Goal: Task Accomplishment & Management: Manage account settings

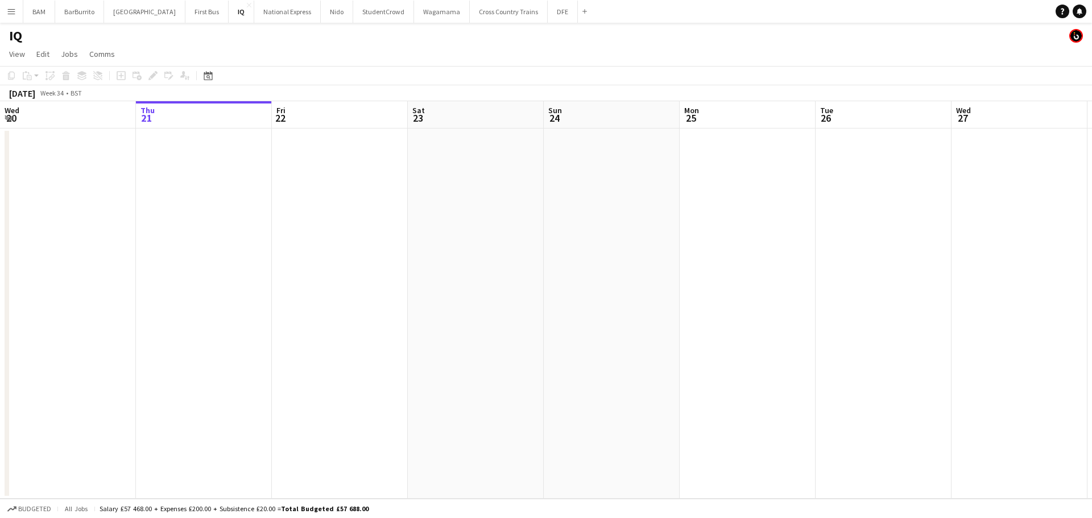
click at [14, 4] on button "Menu" at bounding box center [11, 11] width 23 height 23
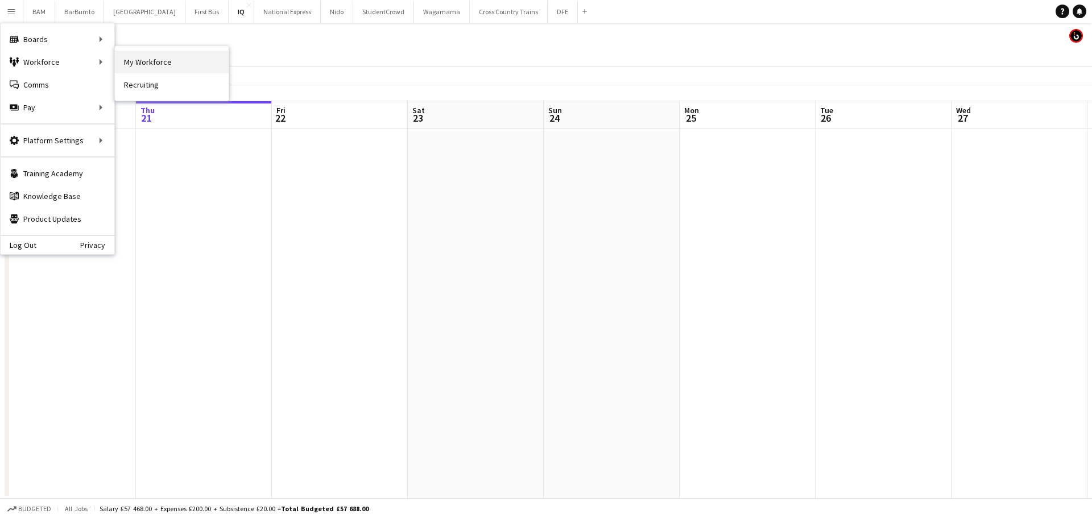
click at [130, 65] on link "My Workforce" at bounding box center [172, 62] width 114 height 23
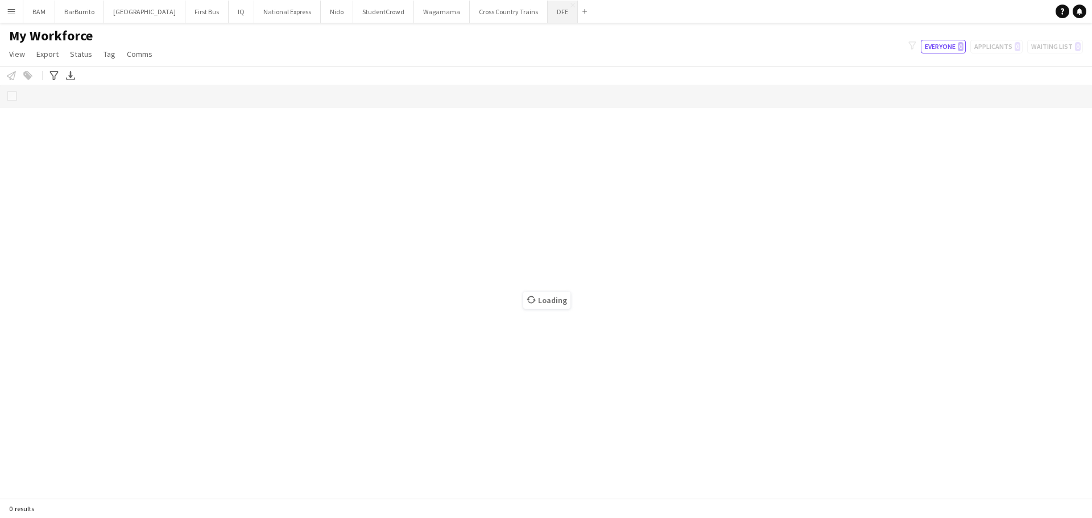
click at [548, 12] on button "DFE Close" at bounding box center [563, 12] width 30 height 22
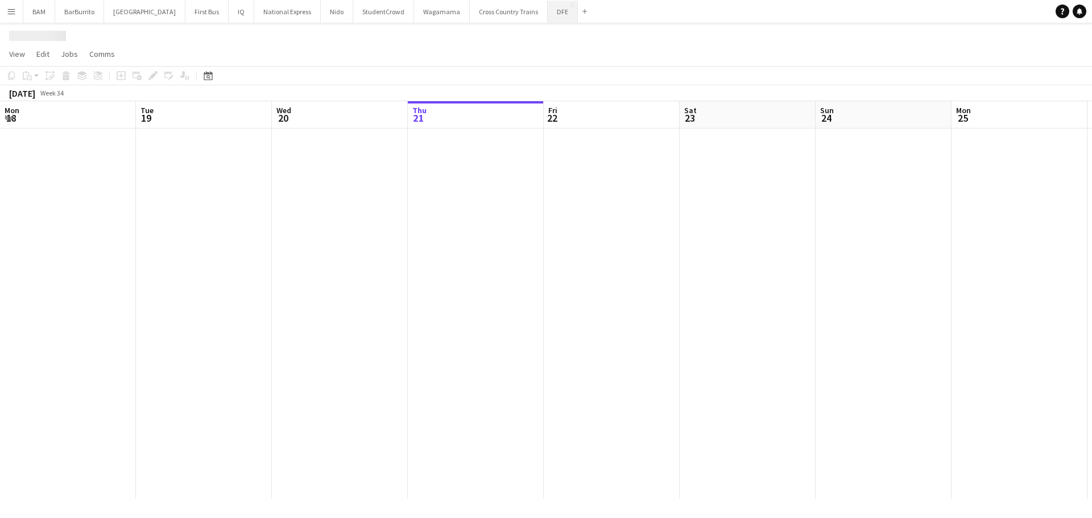
scroll to position [0, 272]
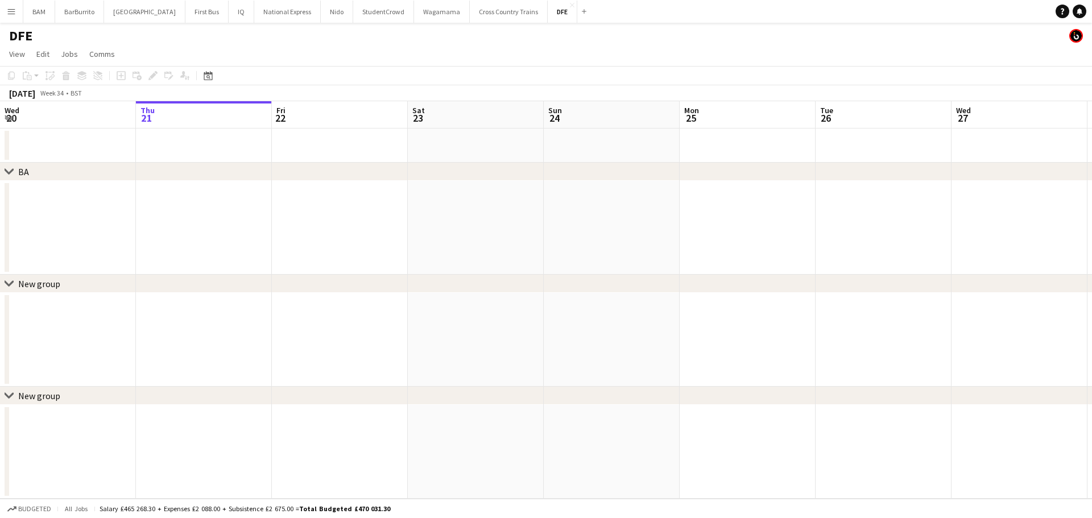
click at [12, 9] on app-icon "Menu" at bounding box center [11, 11] width 9 height 9
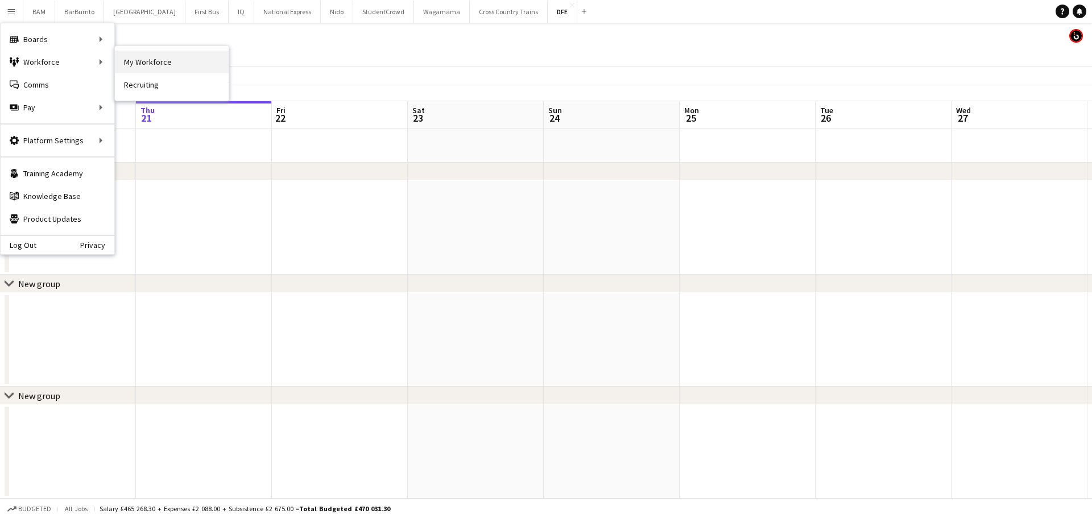
click at [143, 64] on link "My Workforce" at bounding box center [172, 62] width 114 height 23
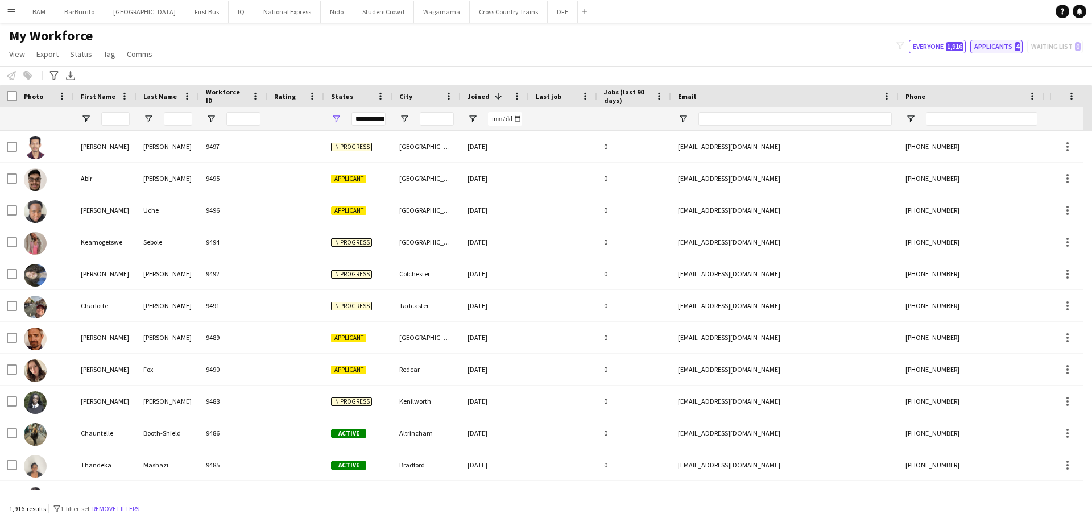
click at [996, 45] on button "Applicants 4" at bounding box center [996, 47] width 52 height 14
type input "**********"
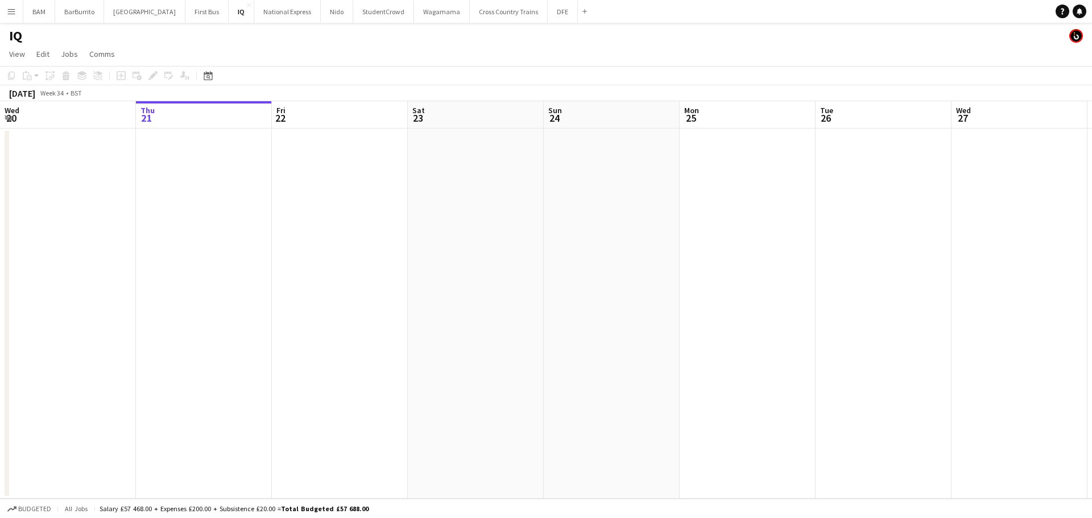
click at [7, 10] on app-icon "Menu" at bounding box center [11, 11] width 9 height 9
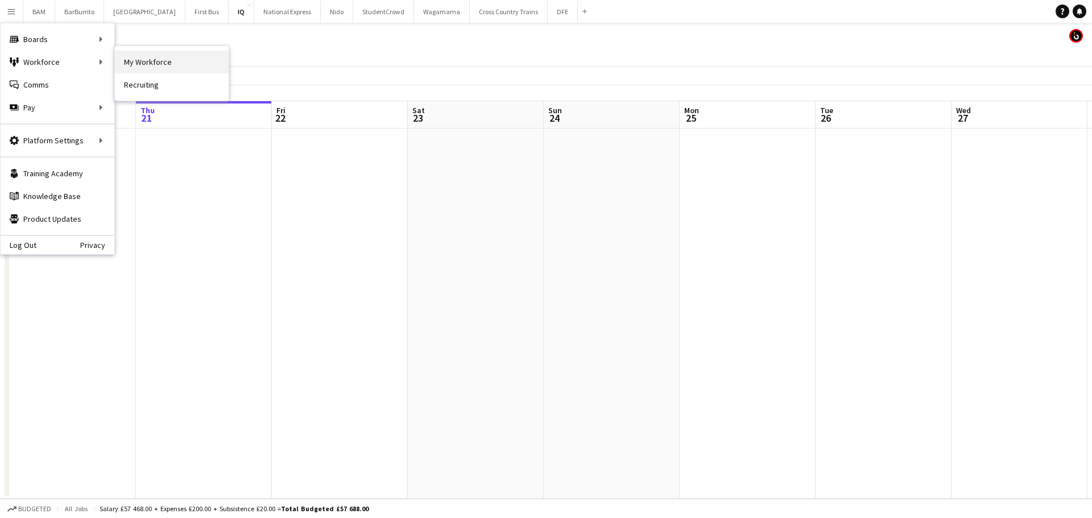
click at [162, 56] on link "My Workforce" at bounding box center [172, 62] width 114 height 23
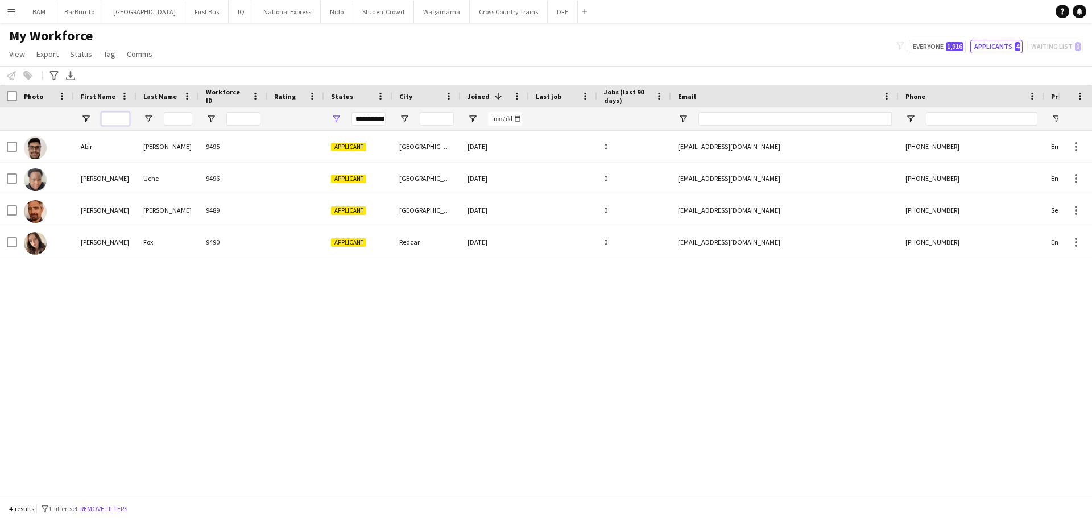
drag, startPoint x: 109, startPoint y: 112, endPoint x: 115, endPoint y: 117, distance: 7.7
click at [109, 113] on input "First Name Filter Input" at bounding box center [115, 119] width 28 height 14
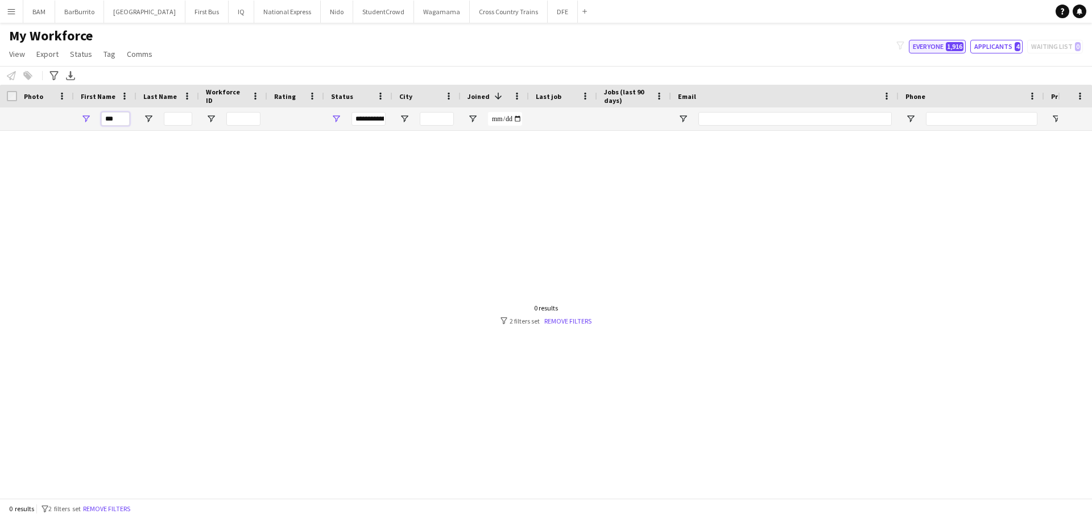
type input "***"
click at [966, 43] on button "Everyone 1,916" at bounding box center [937, 47] width 57 height 14
type input "**********"
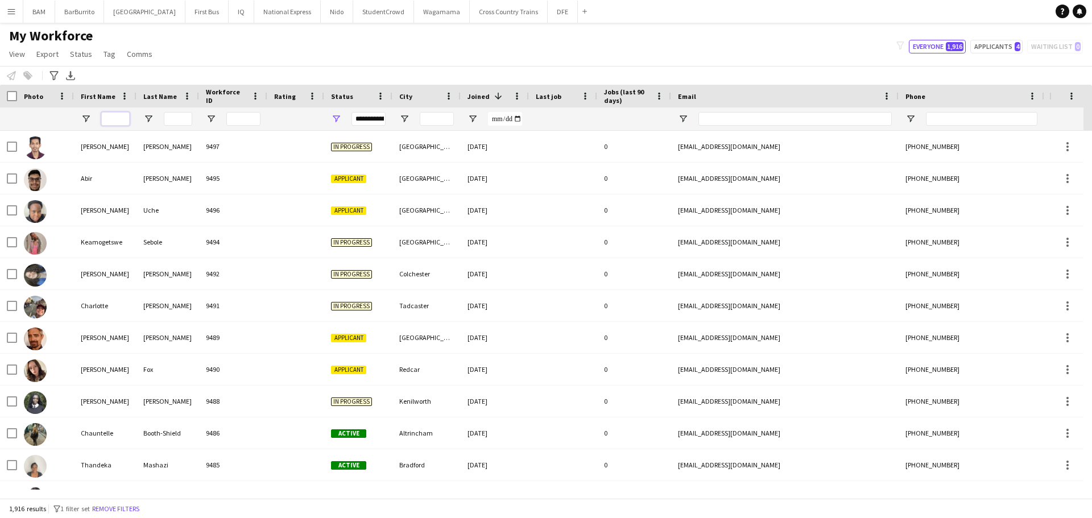
click at [127, 117] on input "First Name Filter Input" at bounding box center [115, 119] width 28 height 14
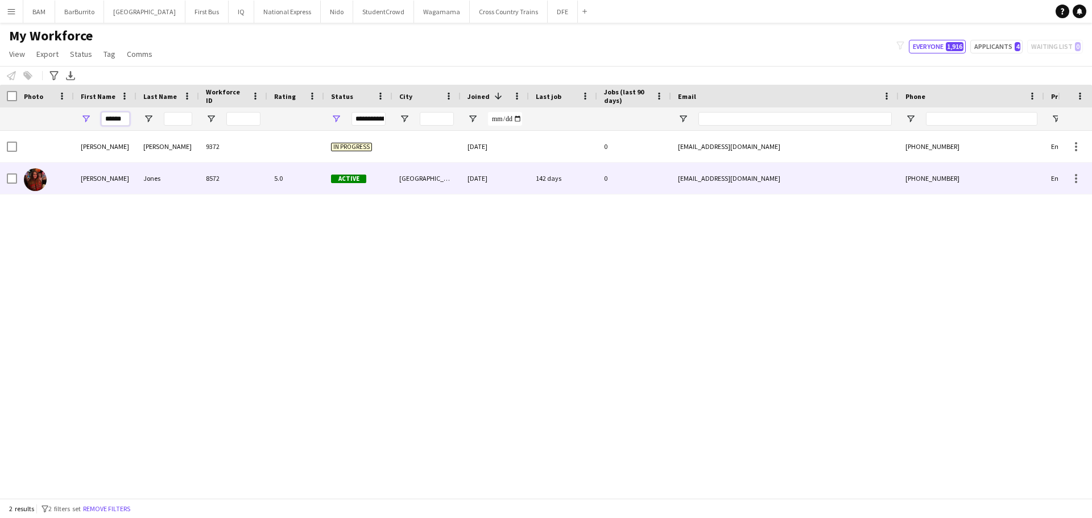
type input "******"
click at [227, 187] on div "8572" at bounding box center [233, 178] width 68 height 31
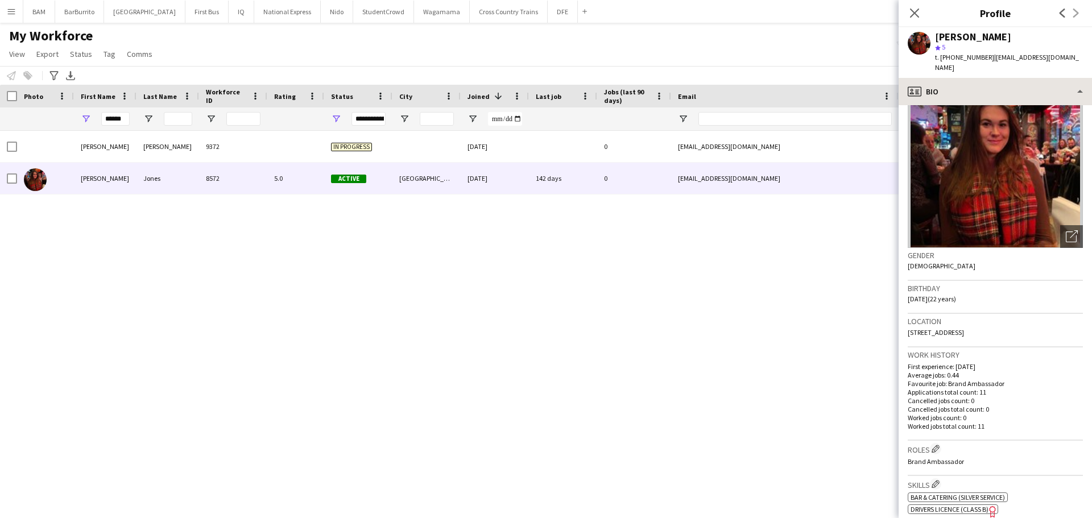
scroll to position [57, 0]
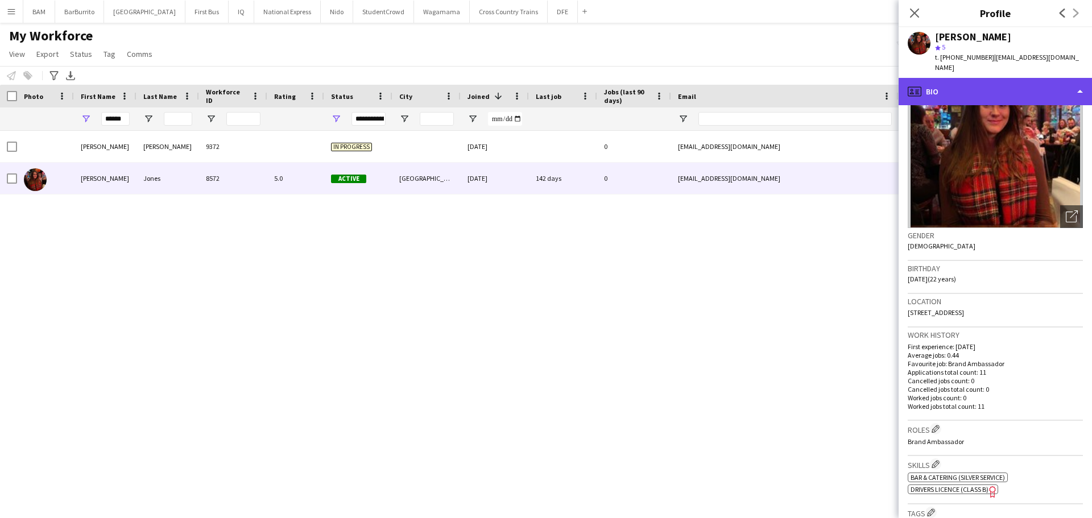
click at [962, 78] on div "profile Bio" at bounding box center [995, 91] width 193 height 27
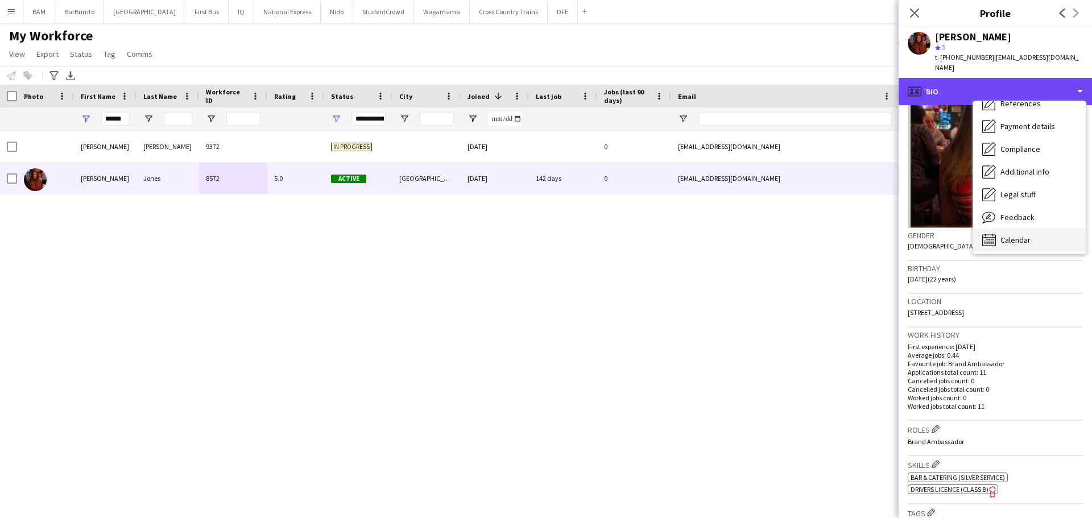
scroll to position [130, 0]
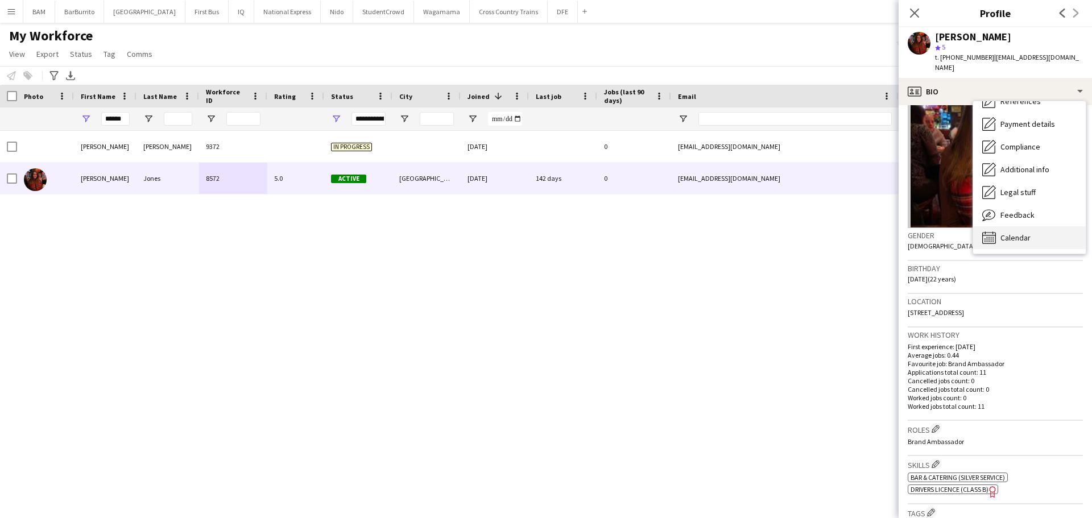
click at [1028, 233] on span "Calendar" at bounding box center [1015, 238] width 30 height 10
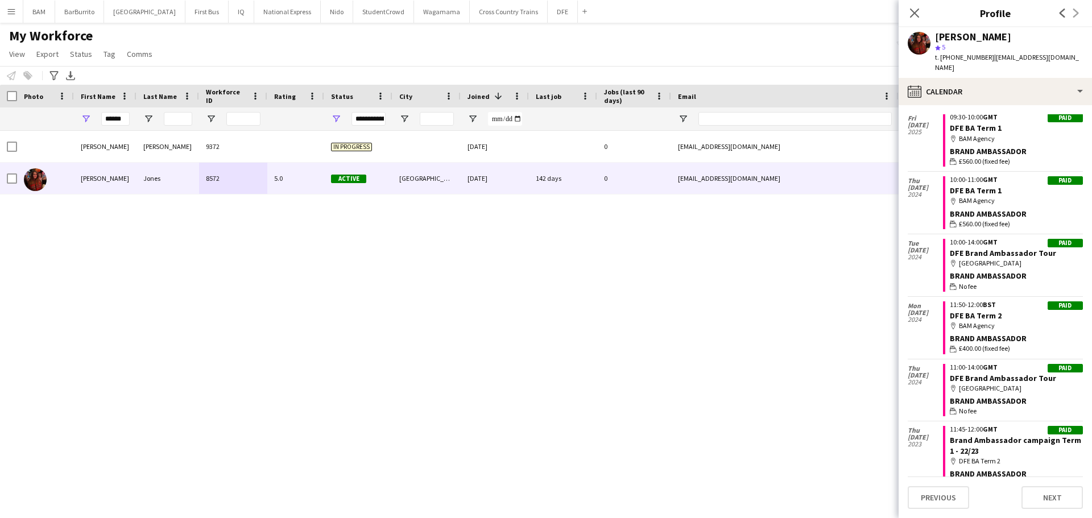
scroll to position [0, 0]
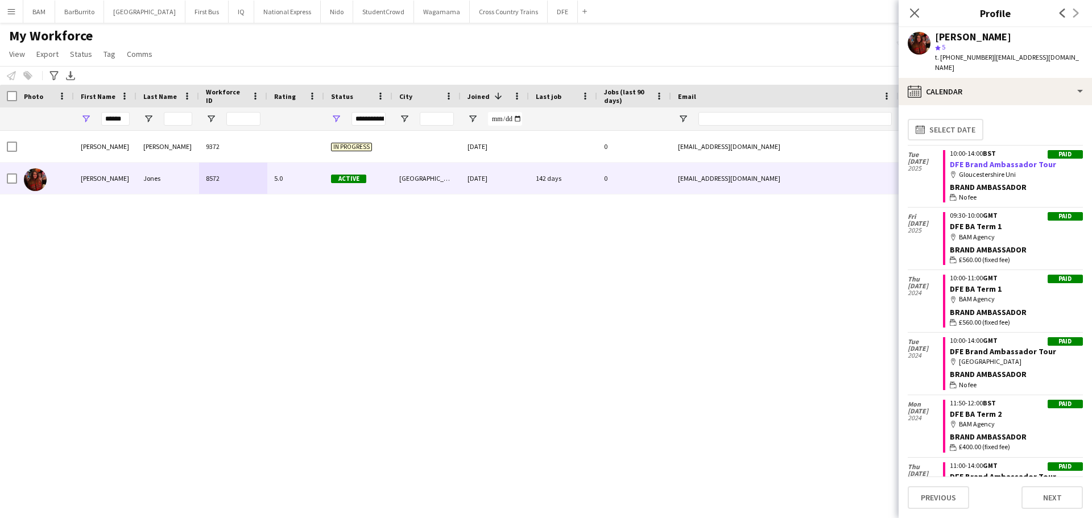
click at [1016, 159] on link "DFE Brand Ambassador Tour" at bounding box center [1003, 164] width 106 height 10
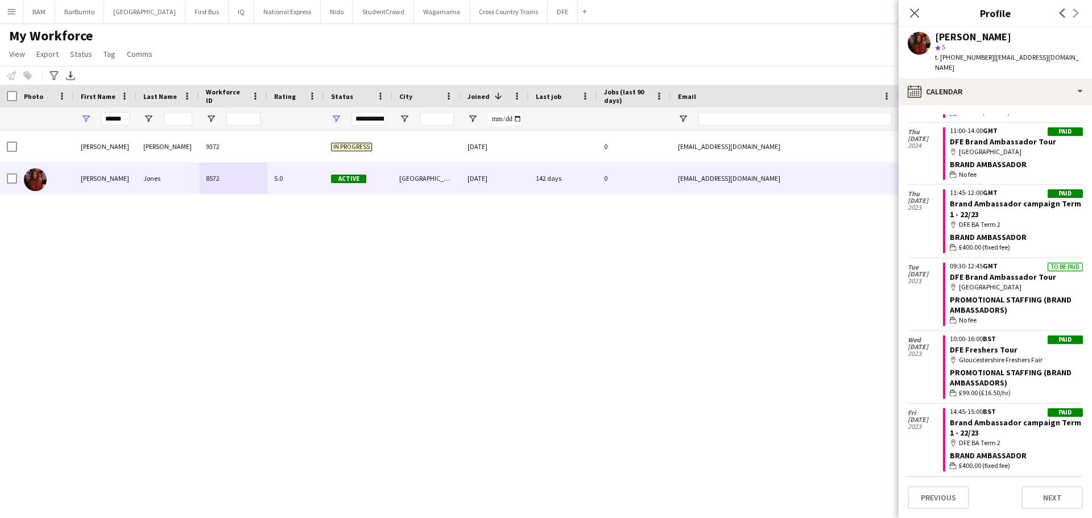
scroll to position [386, 0]
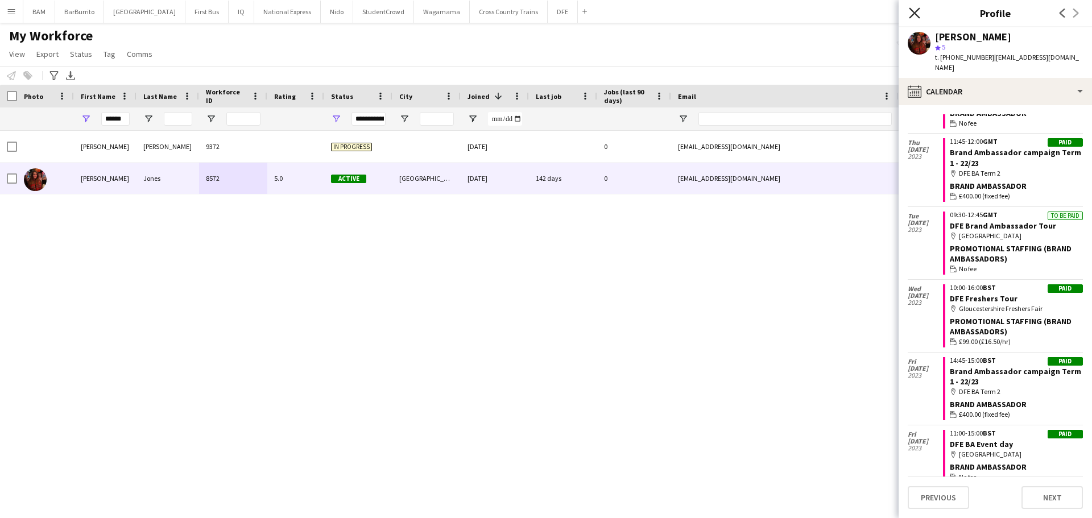
click at [915, 10] on icon "Close pop-in" at bounding box center [914, 12] width 11 height 11
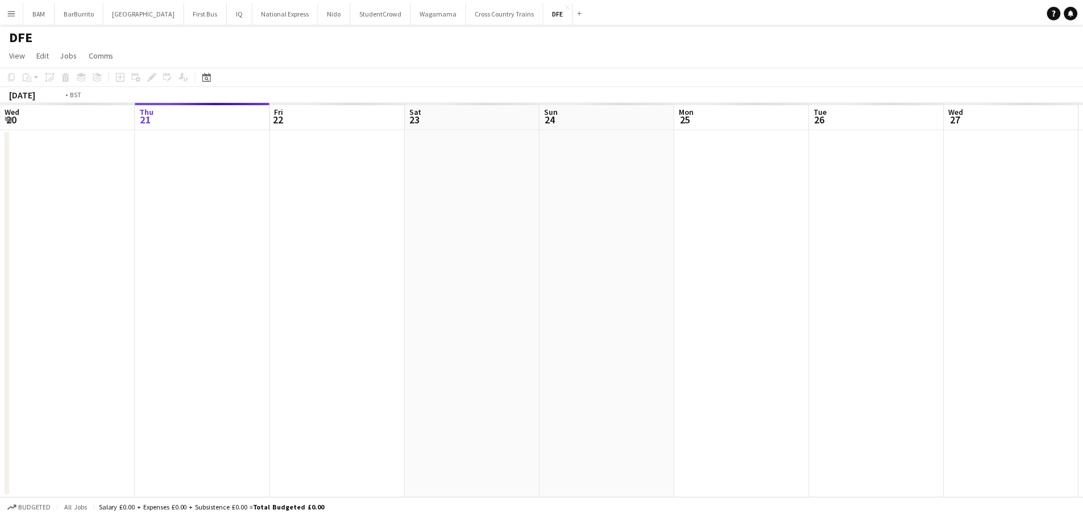
scroll to position [0, 391]
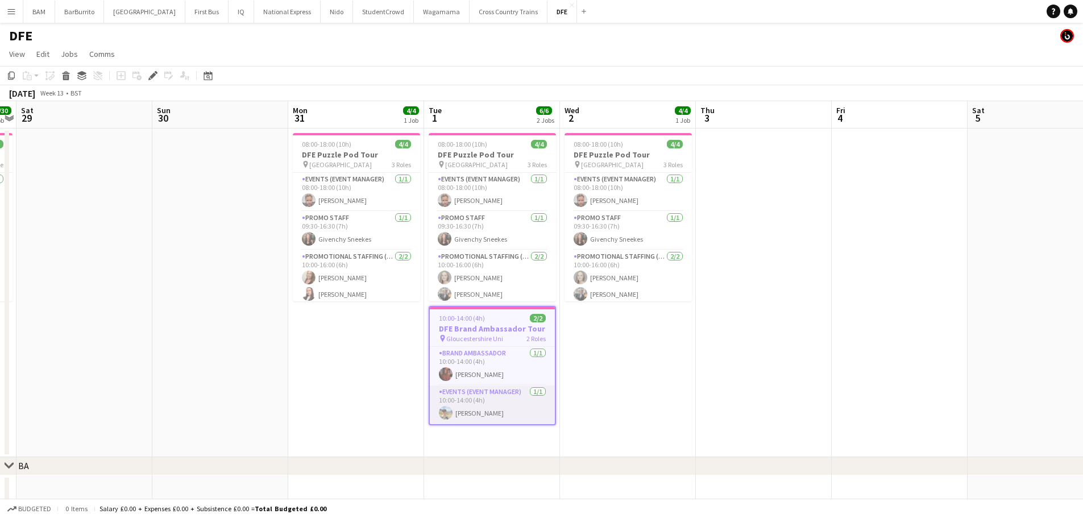
click at [545, 401] on app-card-role "Events (Event Manager) 1/1 10:00-14:00 (4h) Joe Powell" at bounding box center [492, 405] width 125 height 39
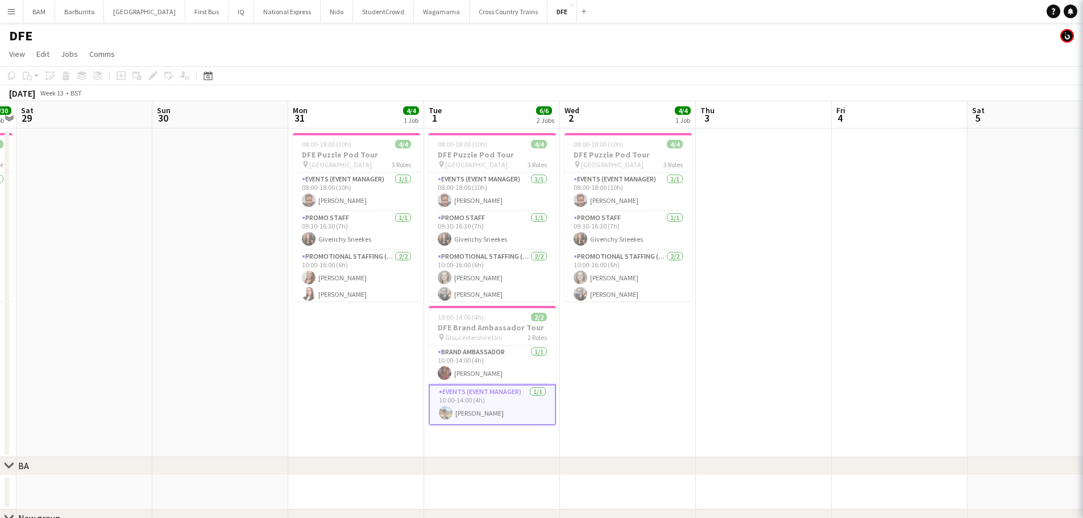
scroll to position [0, 391]
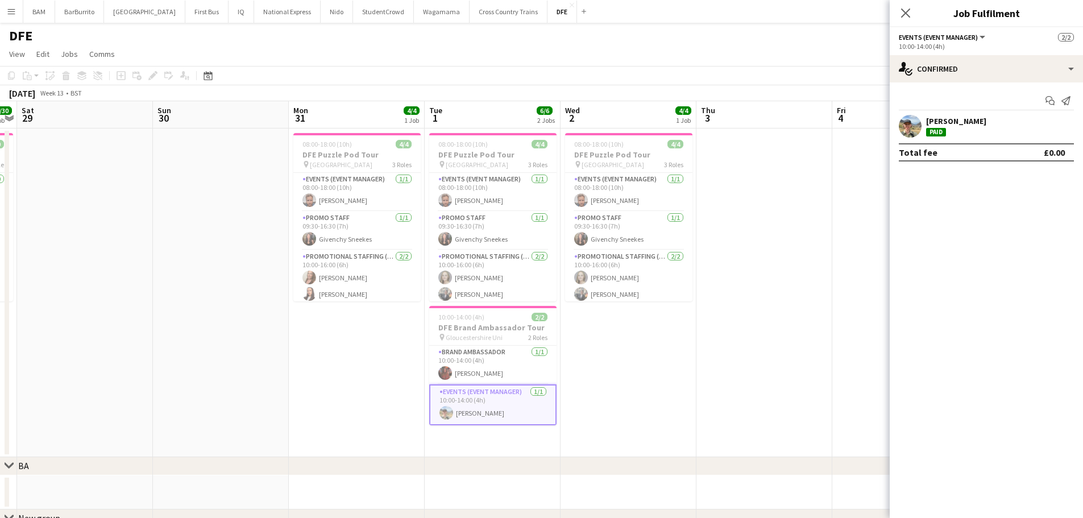
click at [950, 132] on div "Joe Powell Paid" at bounding box center [956, 126] width 60 height 20
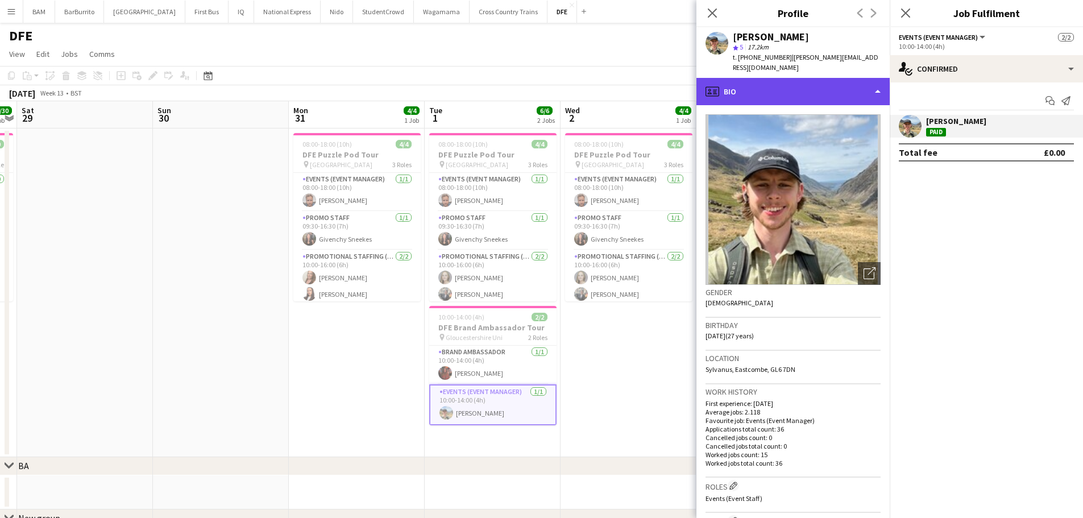
click at [816, 82] on div "profile Bio" at bounding box center [793, 91] width 193 height 27
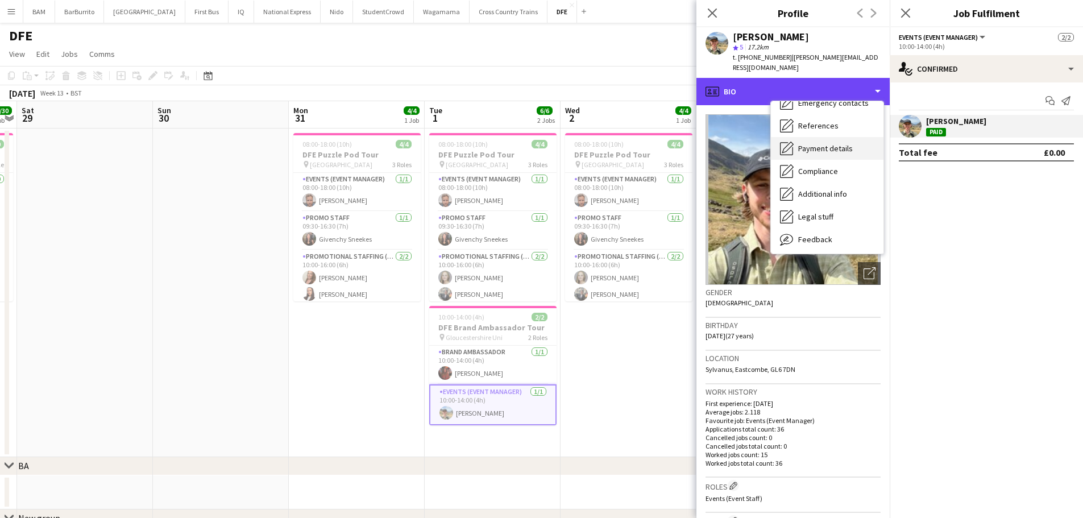
scroll to position [130, 0]
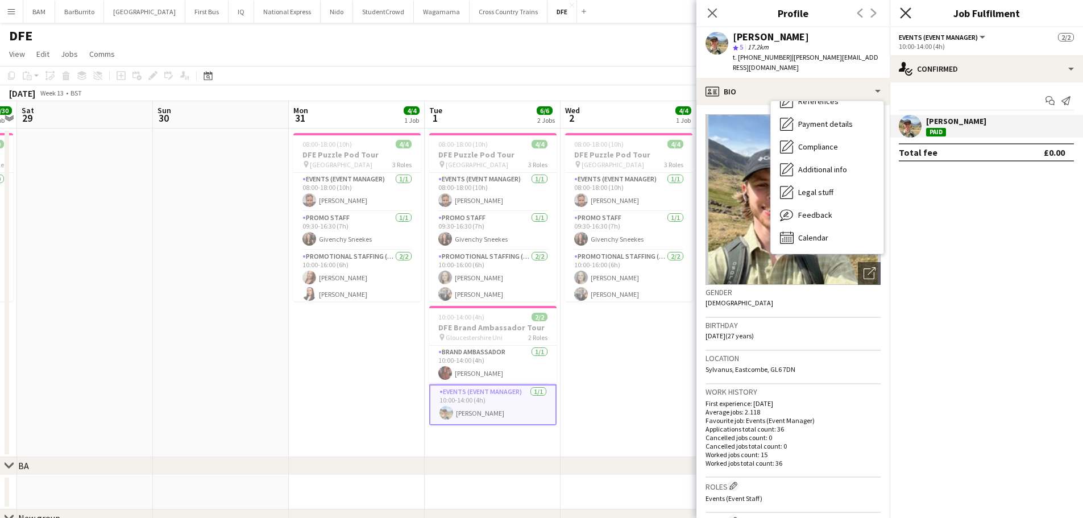
click at [903, 16] on icon at bounding box center [905, 12] width 11 height 11
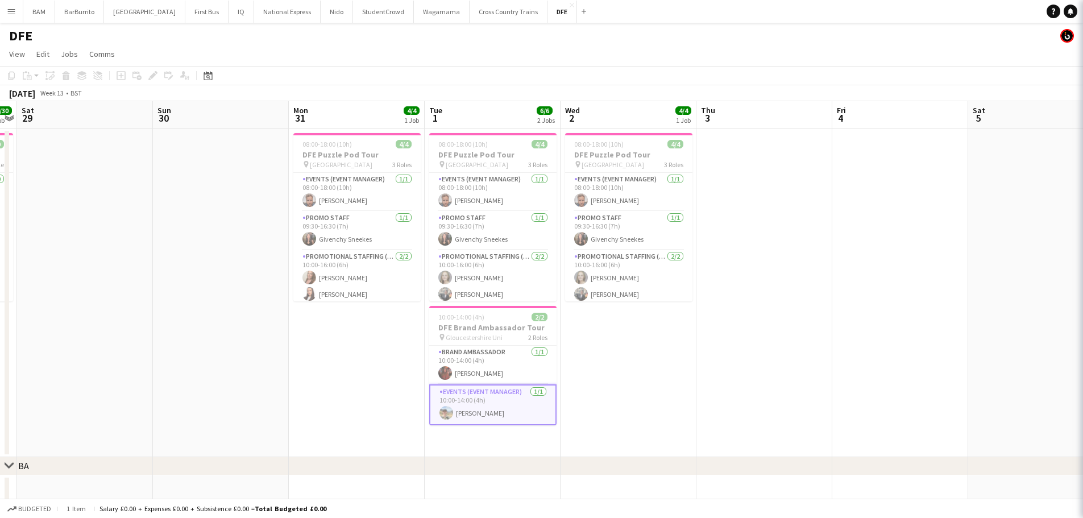
click at [602, 36] on div "DFE" at bounding box center [541, 34] width 1083 height 22
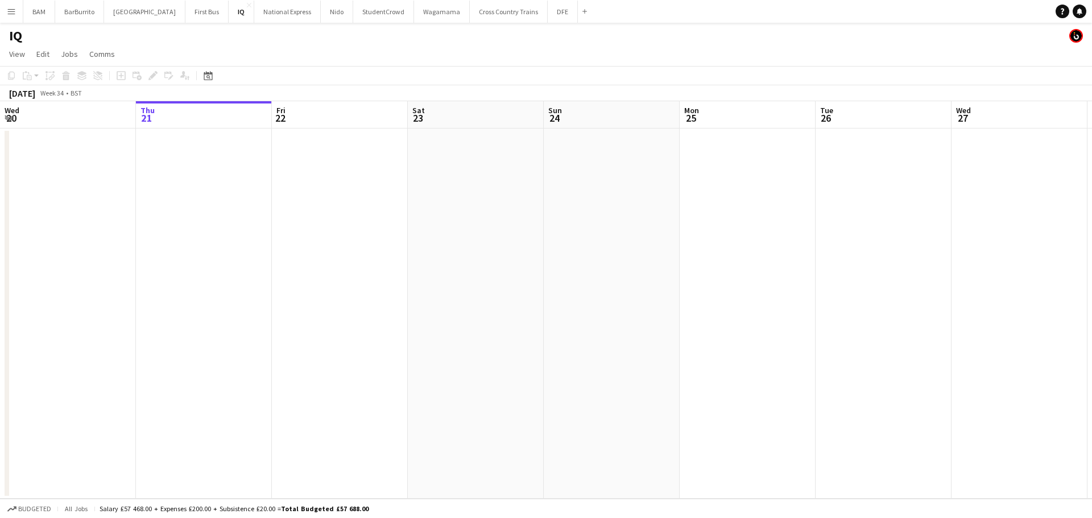
click at [22, 13] on button "Menu" at bounding box center [11, 11] width 23 height 23
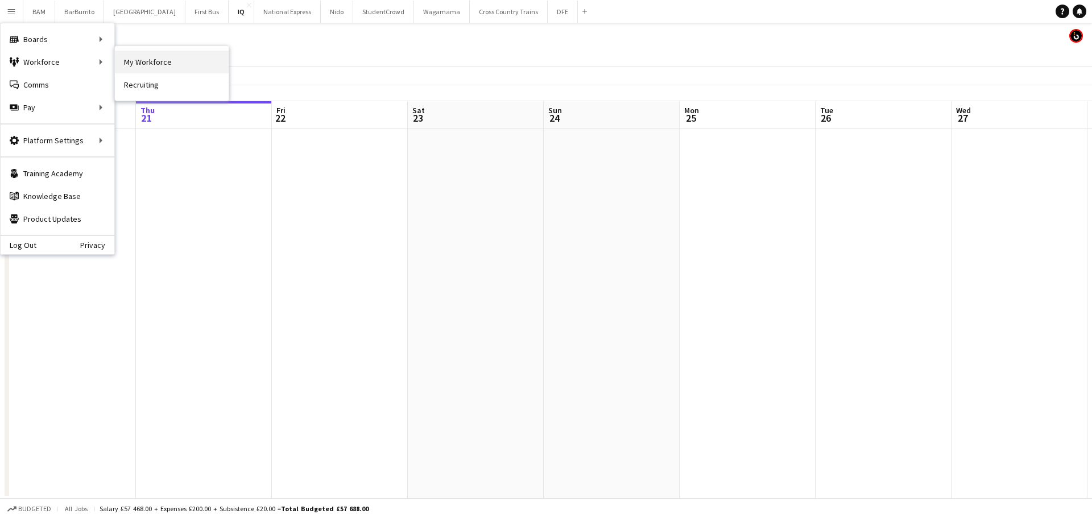
click at [152, 63] on link "My Workforce" at bounding box center [172, 62] width 114 height 23
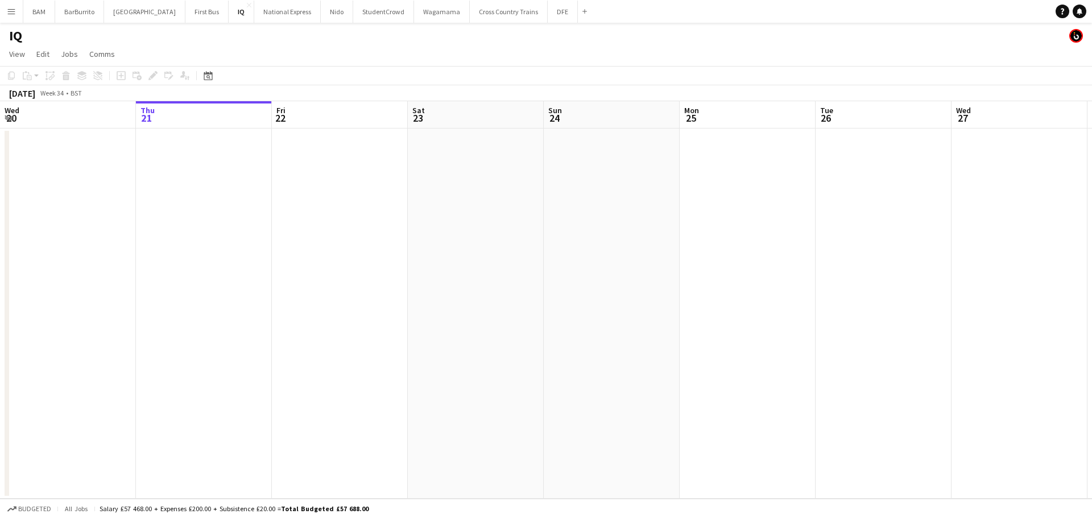
click at [2, 4] on button "Menu" at bounding box center [11, 11] width 23 height 23
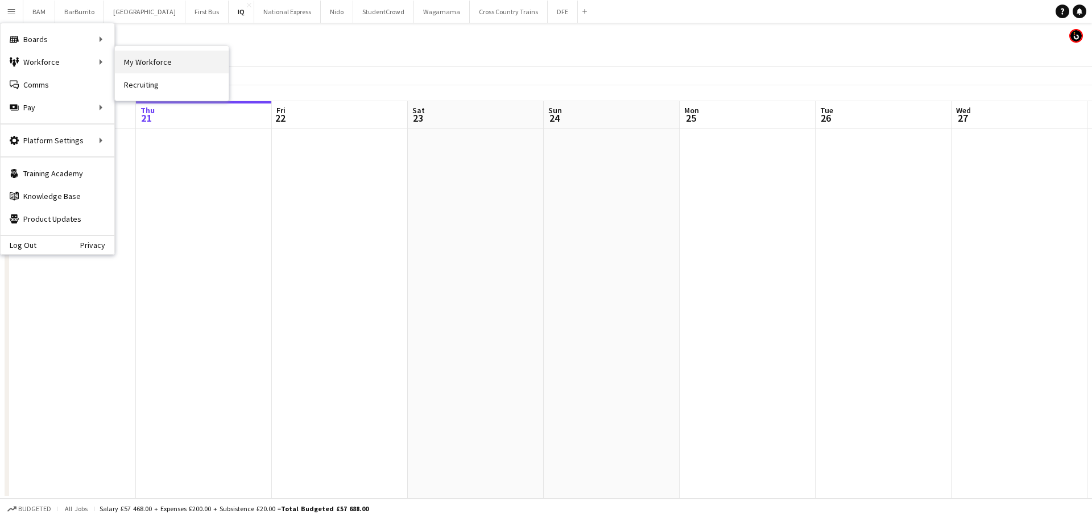
click at [151, 58] on link "My Workforce" at bounding box center [172, 62] width 114 height 23
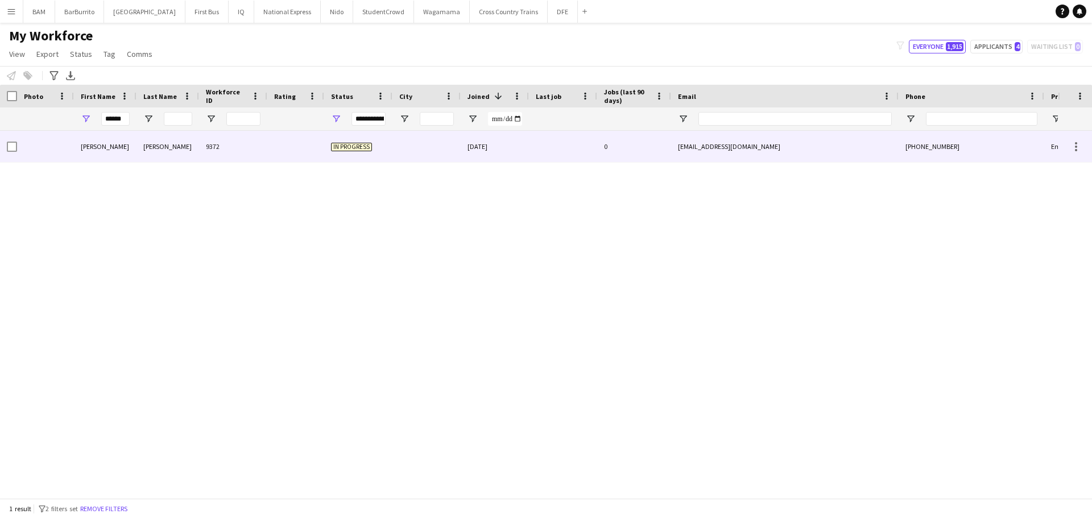
click at [127, 152] on div "[PERSON_NAME]" at bounding box center [105, 146] width 63 height 31
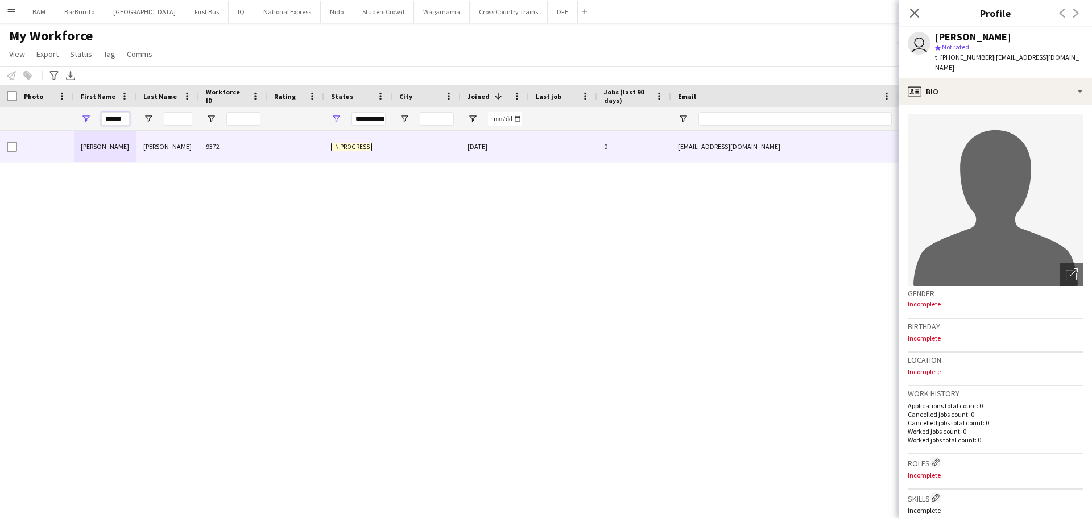
click at [129, 118] on input "******" at bounding box center [115, 119] width 28 height 14
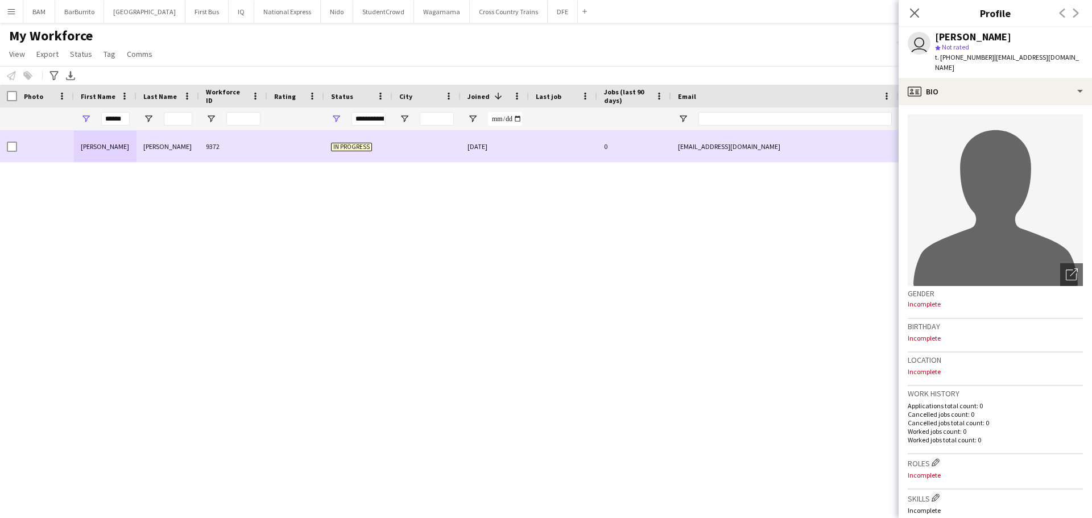
click at [581, 216] on div "taylor levinson 9372 In progress 02-06-2025 0 taylorlevinson@hotmail.co.uk +447…" at bounding box center [529, 310] width 1058 height 359
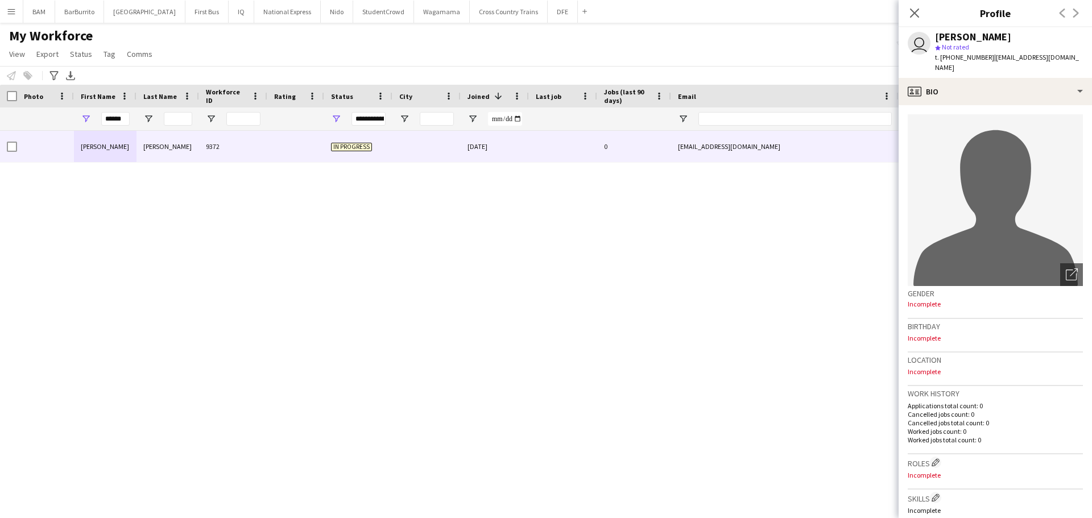
click at [907, 3] on div "Close pop-in" at bounding box center [915, 13] width 32 height 26
click at [922, 16] on div "Close pop-in" at bounding box center [915, 13] width 32 height 26
click at [912, 14] on icon "Close pop-in" at bounding box center [914, 12] width 11 height 11
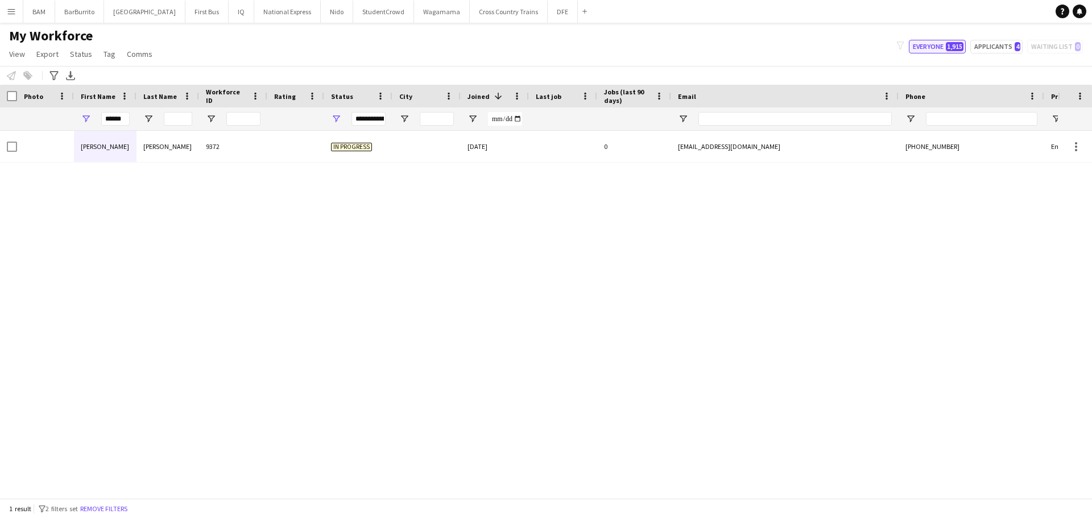
click at [936, 53] on button "Everyone 1,915" at bounding box center [937, 47] width 57 height 14
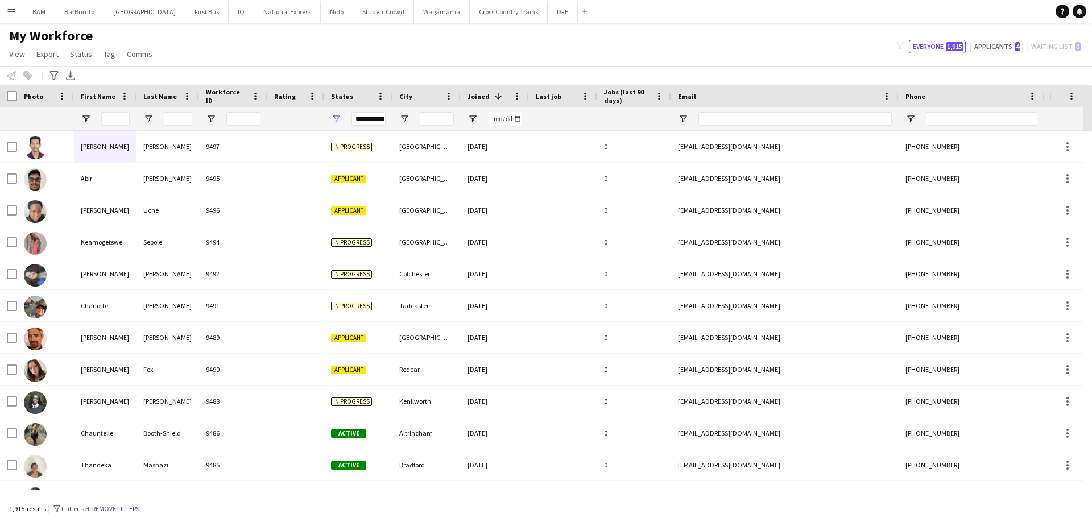
drag, startPoint x: 997, startPoint y: 144, endPoint x: 429, endPoint y: 212, distance: 572.2
click at [996, 154] on div "+447393064752" at bounding box center [972, 146] width 146 height 31
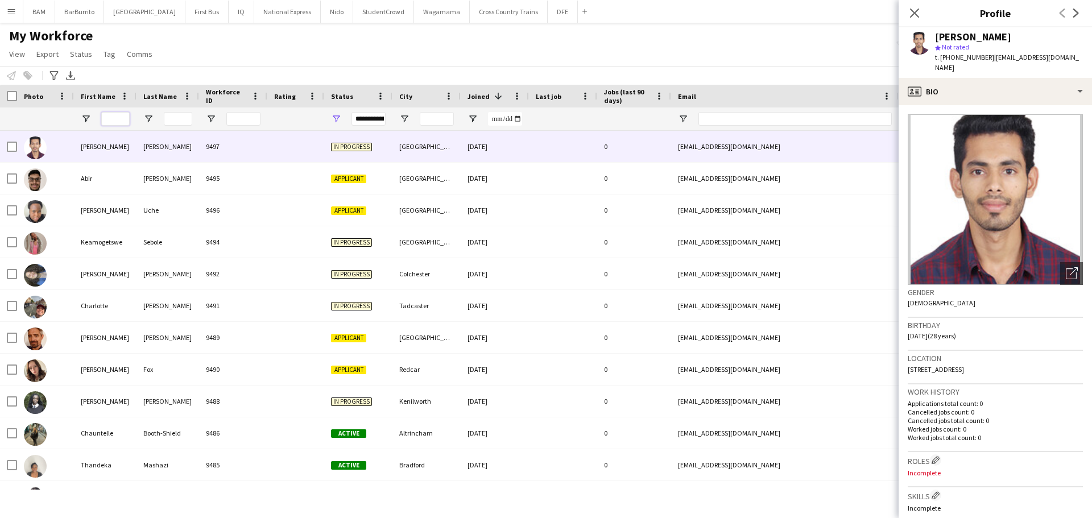
click at [109, 121] on input "First Name Filter Input" at bounding box center [115, 119] width 28 height 14
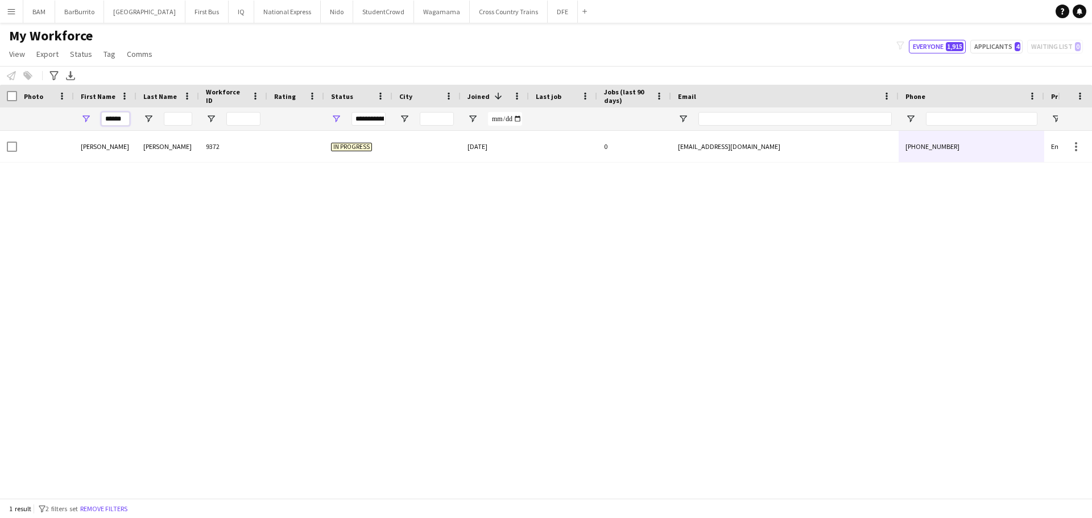
type input "******"
click at [272, 53] on div "My Workforce View Views Default view New view Update view Delete view Edit name…" at bounding box center [546, 46] width 1092 height 39
click at [988, 47] on button "Applicants 4" at bounding box center [996, 47] width 52 height 14
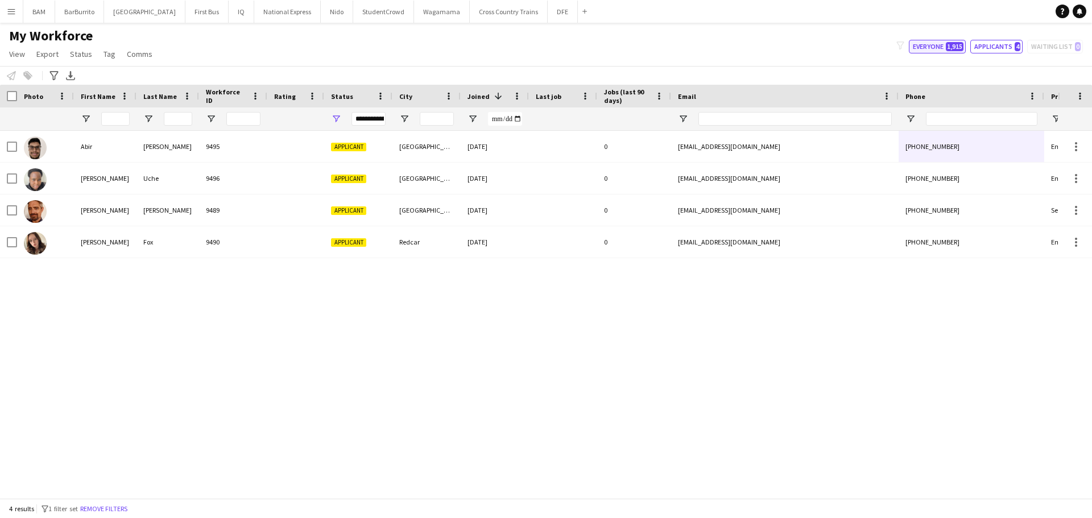
click at [951, 51] on span "1,915" at bounding box center [955, 46] width 18 height 9
type input "**********"
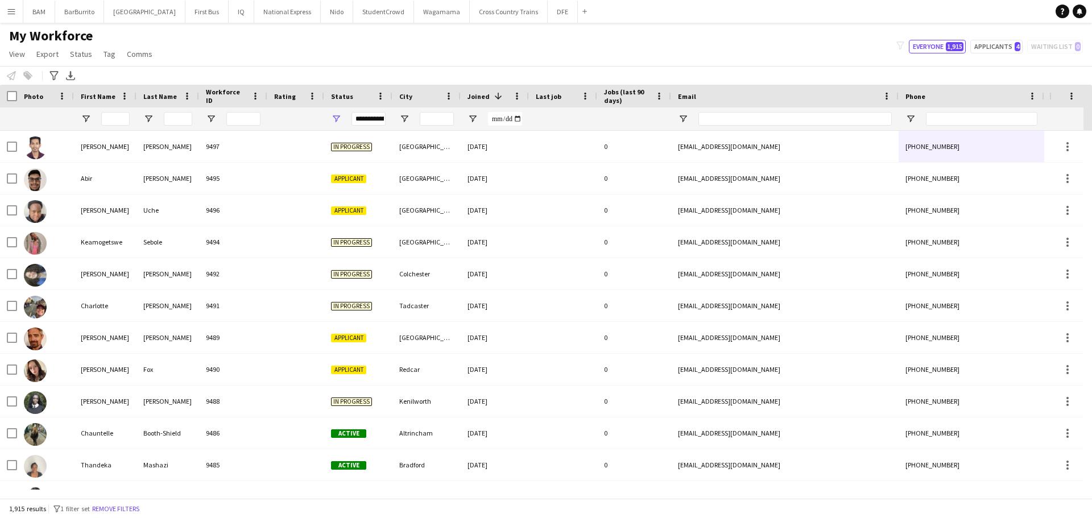
click at [696, 67] on div "Notify workforce Add to tag Select at least one crew to tag him or her. Advance…" at bounding box center [546, 75] width 1092 height 19
click at [116, 114] on input "First Name Filter Input" at bounding box center [115, 119] width 28 height 14
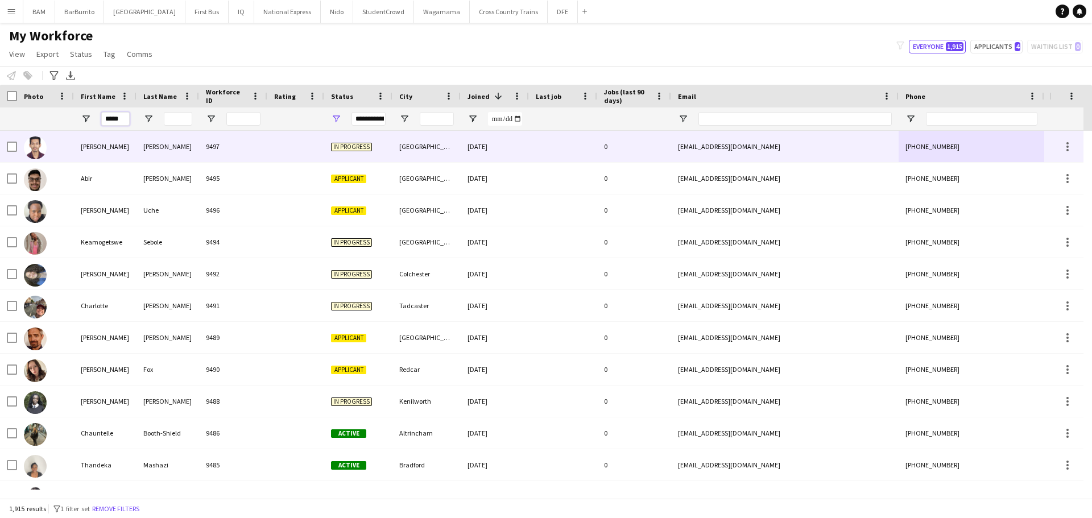
type input "******"
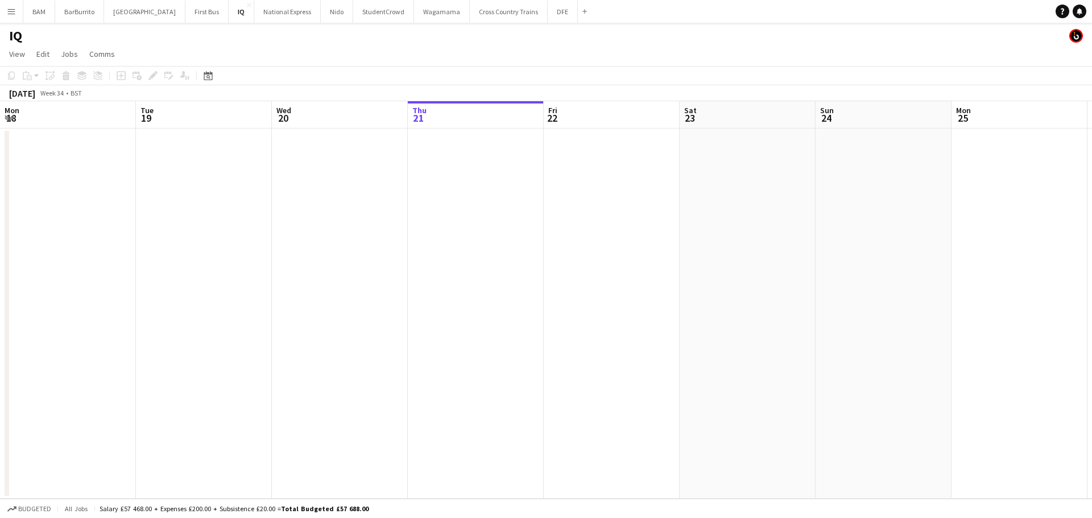
scroll to position [0, 272]
drag, startPoint x: 18, startPoint y: 13, endPoint x: 14, endPoint y: 22, distance: 9.9
click at [18, 13] on button "Menu" at bounding box center [11, 11] width 23 height 23
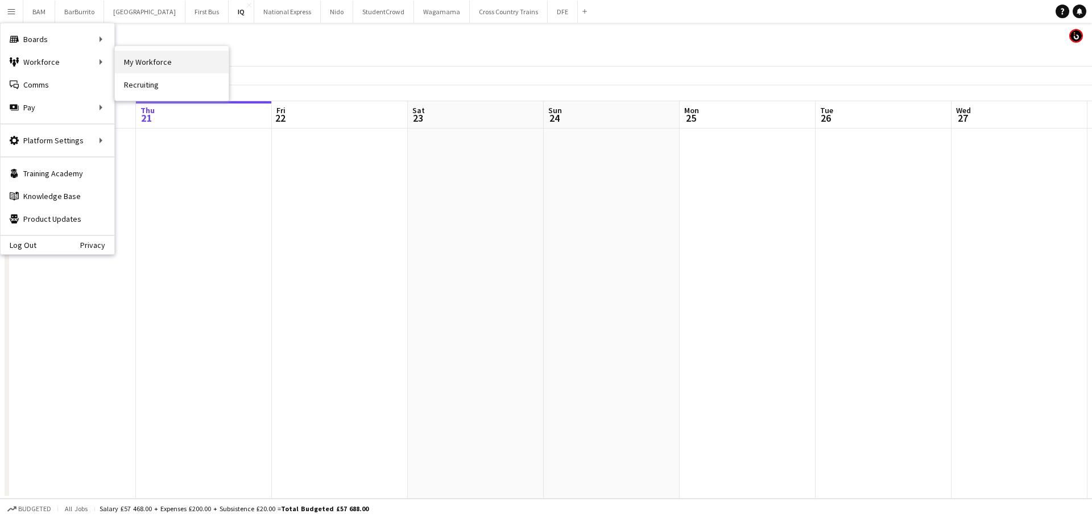
click at [175, 59] on link "My Workforce" at bounding box center [172, 62] width 114 height 23
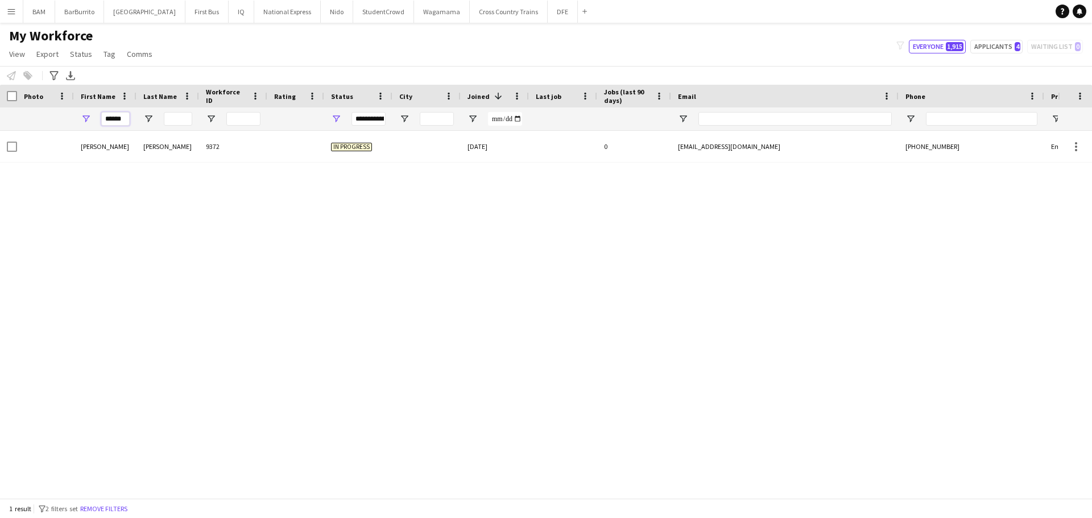
click at [124, 118] on input "******" at bounding box center [115, 119] width 28 height 14
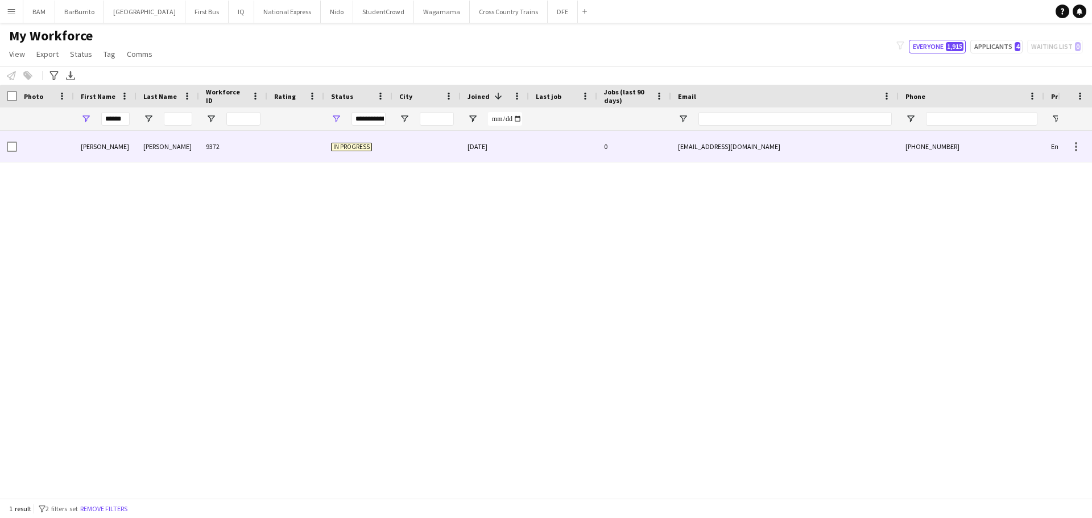
click at [246, 152] on div "9372" at bounding box center [233, 146] width 68 height 31
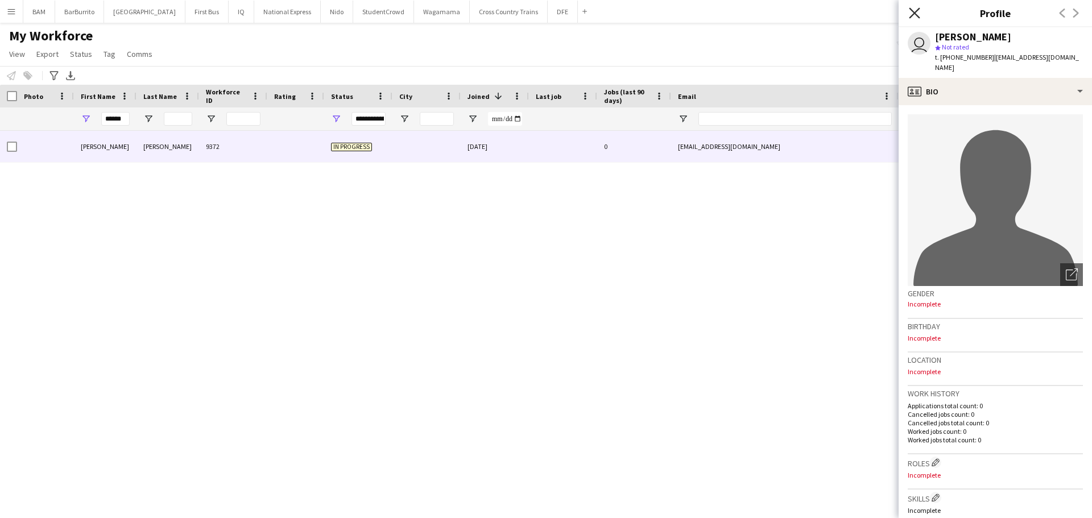
click at [909, 15] on icon "Close pop-in" at bounding box center [914, 12] width 11 height 11
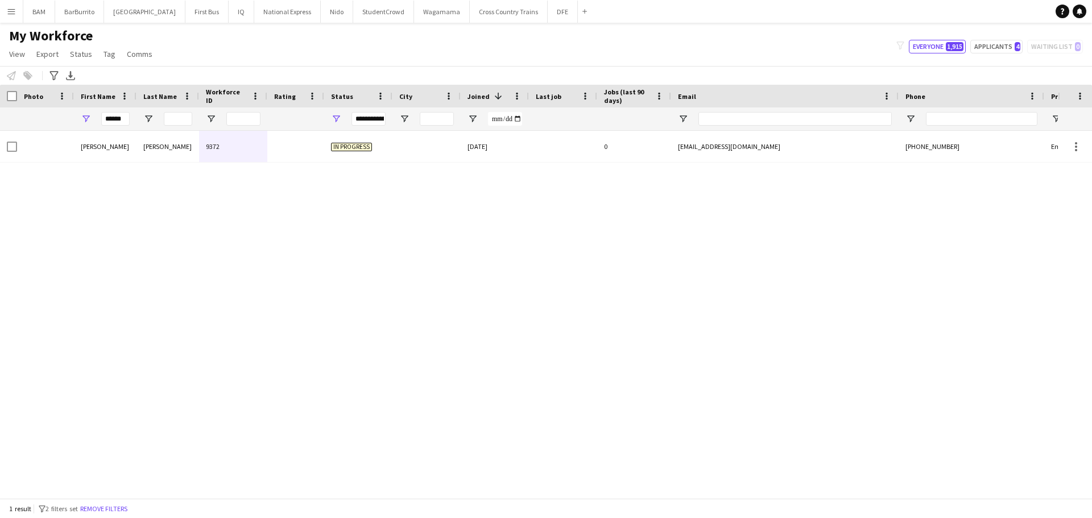
click at [365, 117] on div "**********" at bounding box center [368, 119] width 34 height 14
click at [367, 255] on div "Deleted" at bounding box center [394, 257] width 90 height 9
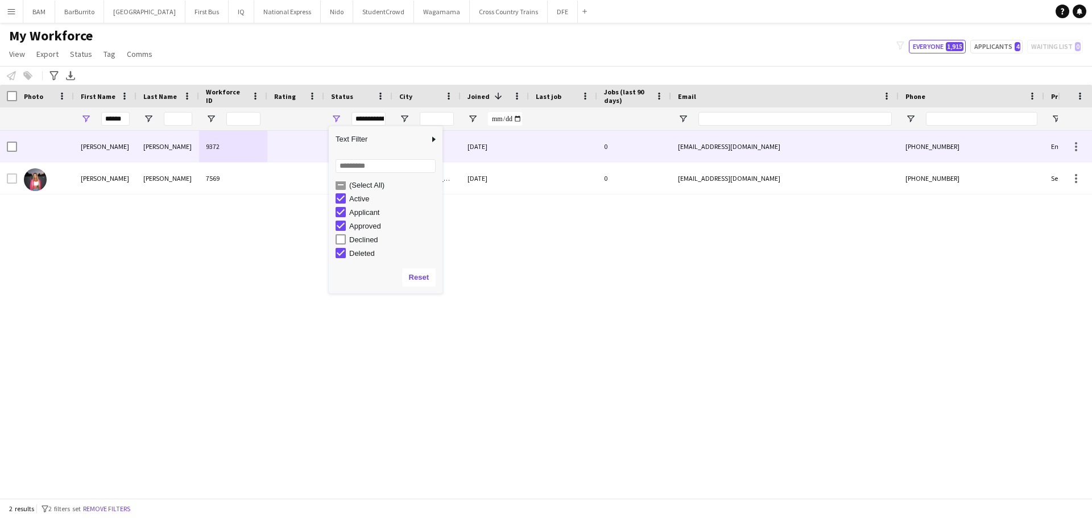
click at [164, 151] on div "[PERSON_NAME]" at bounding box center [167, 146] width 63 height 31
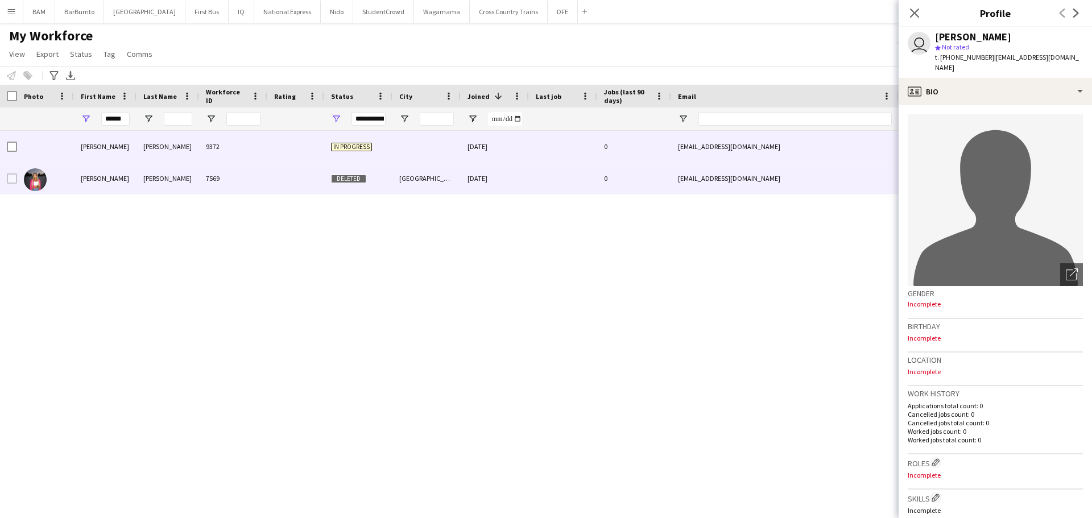
click at [204, 187] on div "7569" at bounding box center [233, 178] width 68 height 31
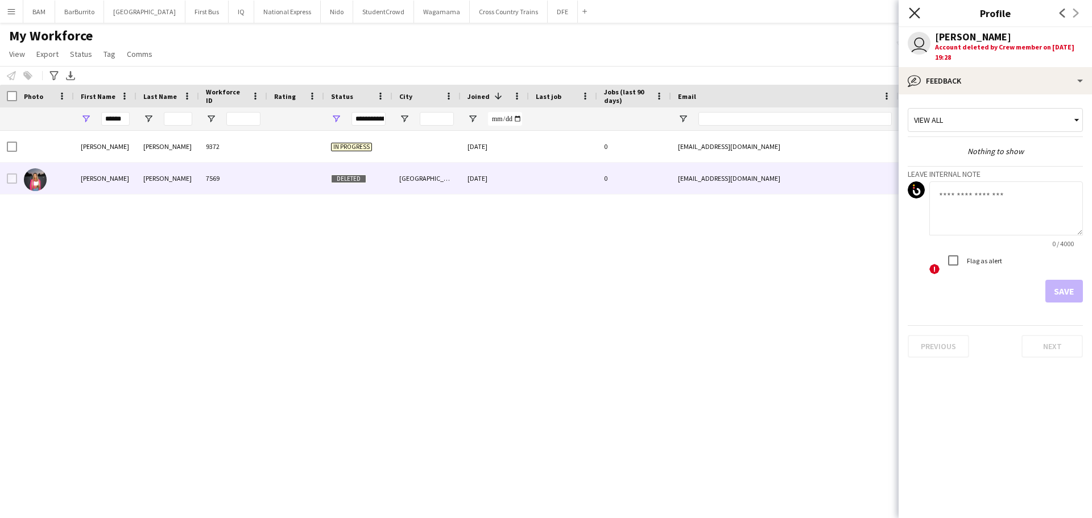
click at [914, 10] on icon "Close pop-in" at bounding box center [914, 12] width 11 height 11
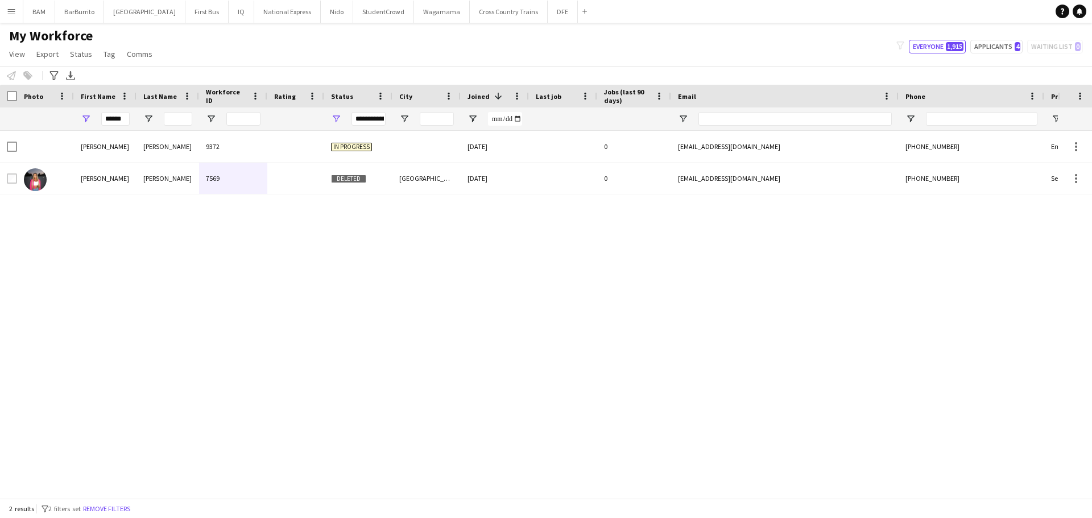
click at [371, 119] on div "**********" at bounding box center [368, 119] width 34 height 14
click at [363, 200] on div "Active" at bounding box center [394, 202] width 90 height 9
click at [362, 216] on div "Applicant" at bounding box center [394, 216] width 90 height 9
click at [367, 228] on div "Approved" at bounding box center [394, 229] width 90 height 9
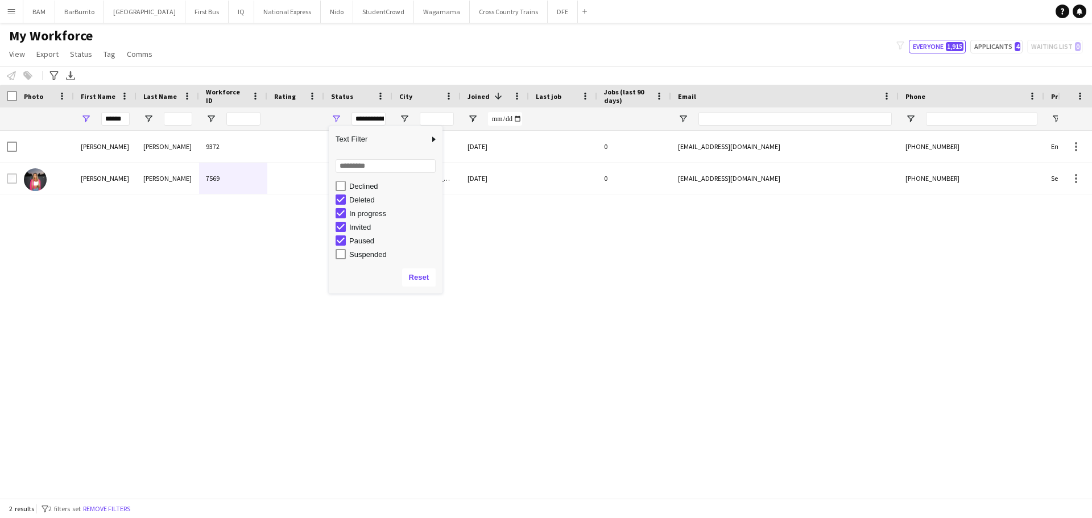
click at [379, 212] on div "In progress" at bounding box center [394, 213] width 90 height 9
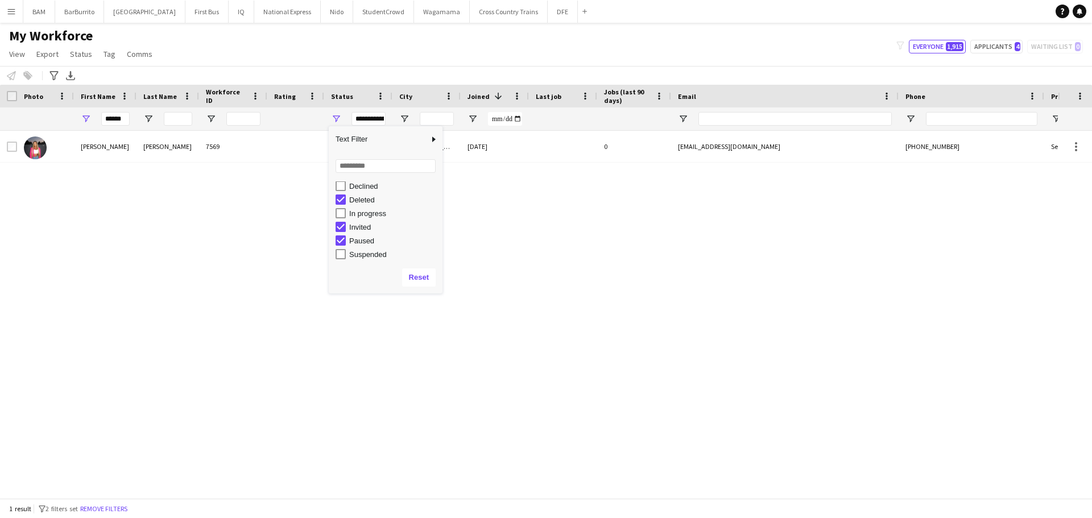
click at [358, 225] on div "Invited" at bounding box center [394, 227] width 90 height 9
click at [373, 241] on div "Paused" at bounding box center [394, 241] width 90 height 9
click at [365, 256] on div "Waiting list" at bounding box center [394, 253] width 90 height 9
type input "**********"
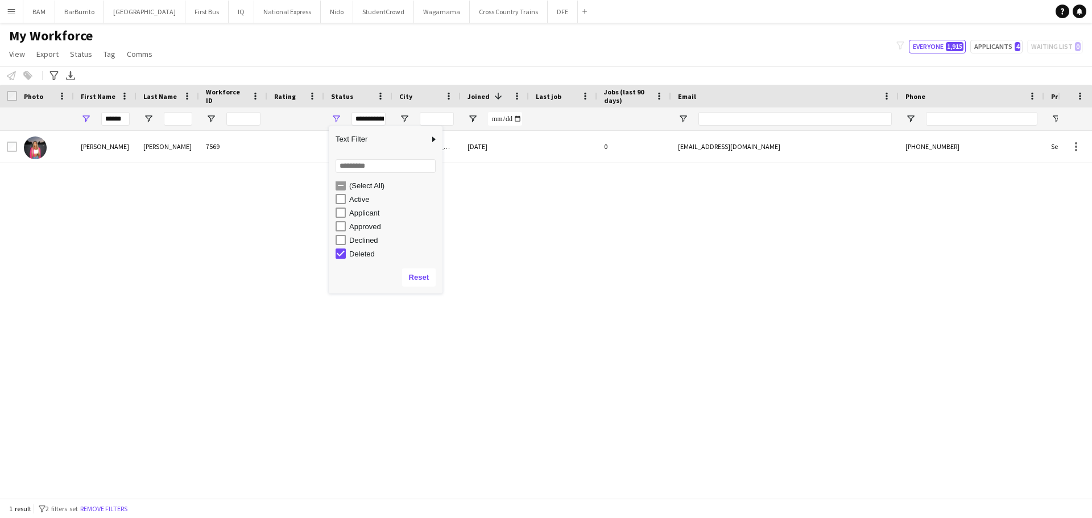
scroll to position [0, 0]
click at [486, 217] on div "[PERSON_NAME] 7569 Deleted Dagenham [DATE] 0 [EMAIL_ADDRESS][DOMAIN_NAME] [PHON…" at bounding box center [529, 310] width 1058 height 359
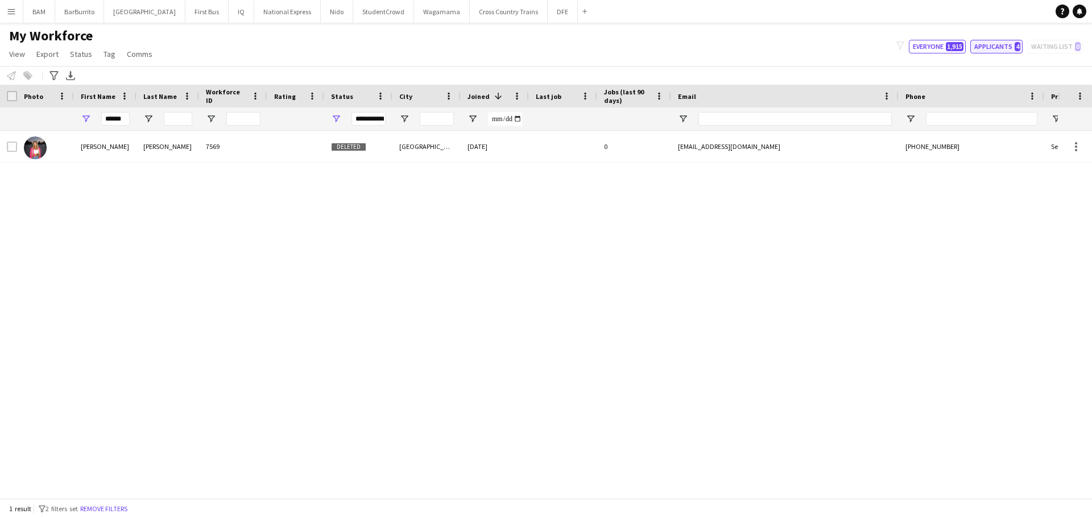
click at [982, 42] on button "Applicants 4" at bounding box center [996, 47] width 52 height 14
type input "**********"
